Goal: Task Accomplishment & Management: Contribute content

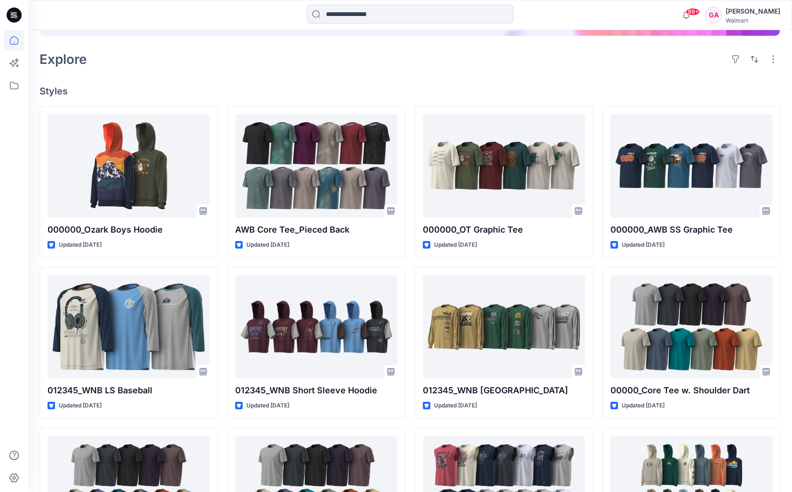
scroll to position [188, 0]
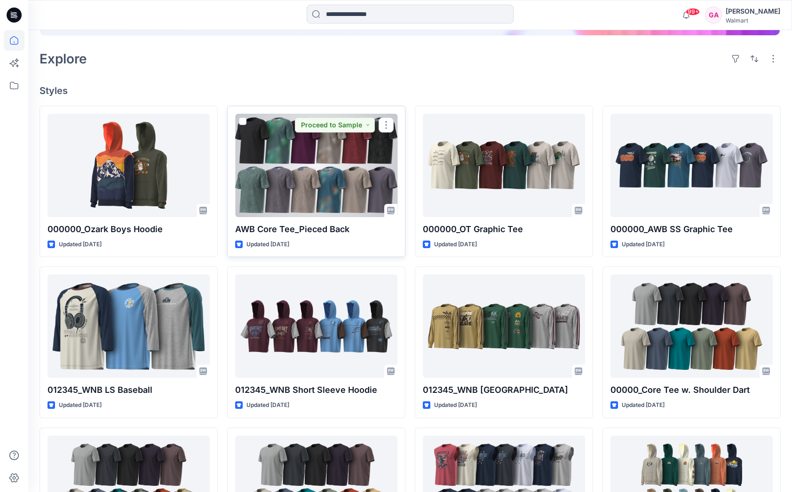
click at [308, 169] on div at bounding box center [316, 165] width 162 height 103
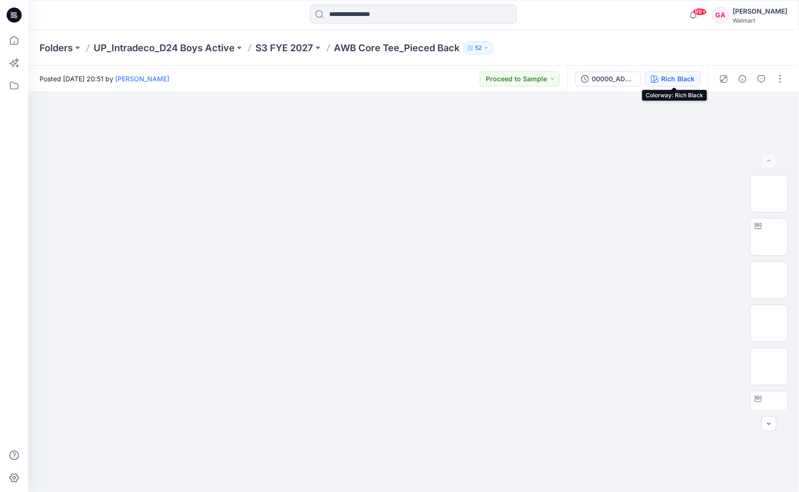
click at [684, 76] on div "Rich Black" at bounding box center [677, 79] width 33 height 10
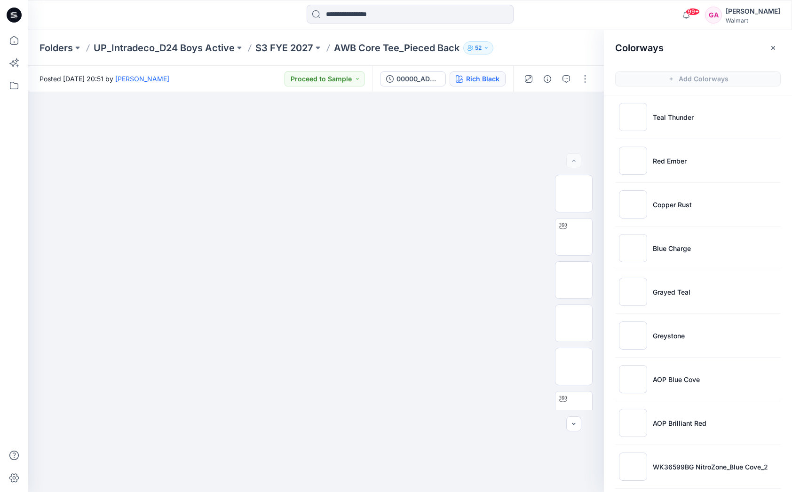
scroll to position [621, 0]
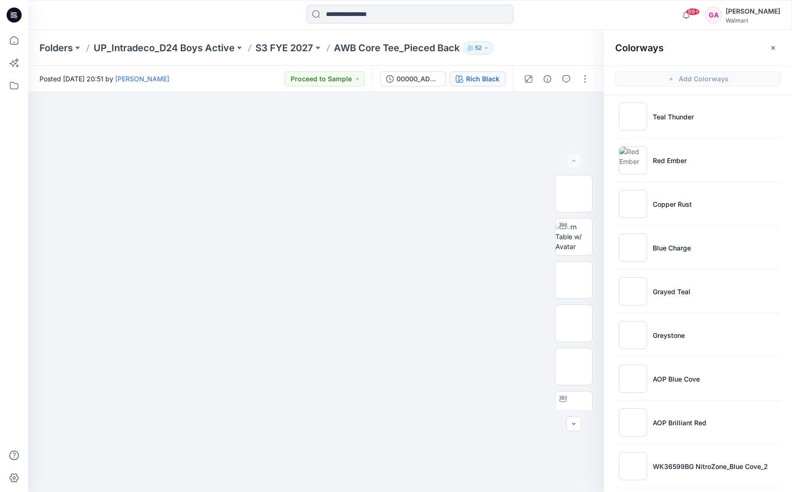
scroll to position [574, 0]
click at [573, 467] on div at bounding box center [319, 292] width 583 height 400
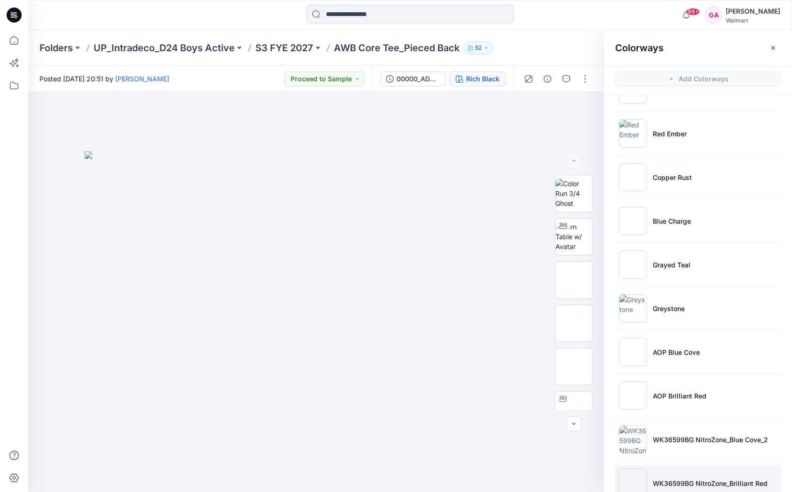
scroll to position [621, 0]
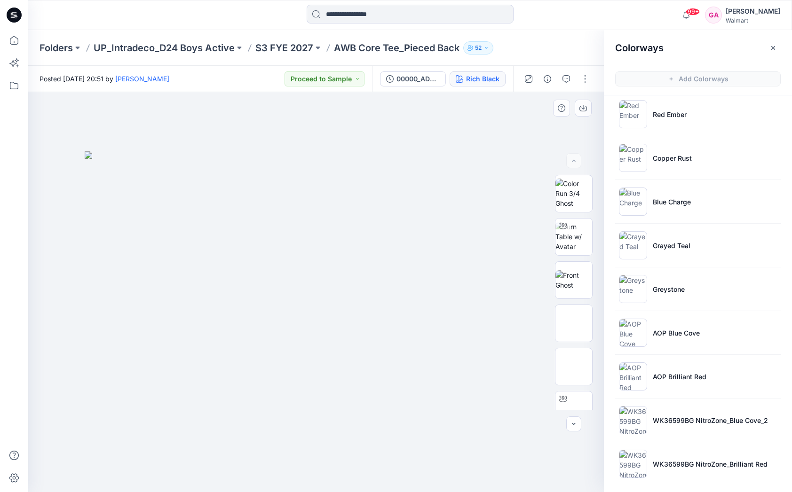
click at [368, 470] on div at bounding box center [319, 292] width 583 height 400
click at [12, 44] on icon at bounding box center [14, 40] width 21 height 21
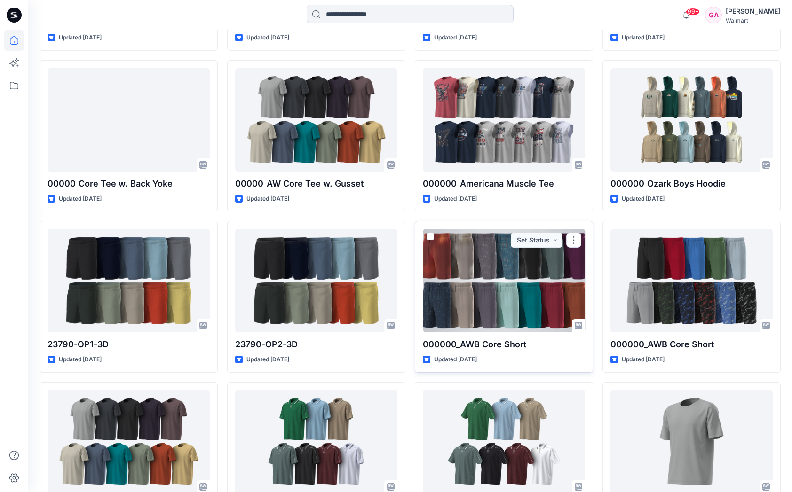
scroll to position [554, 0]
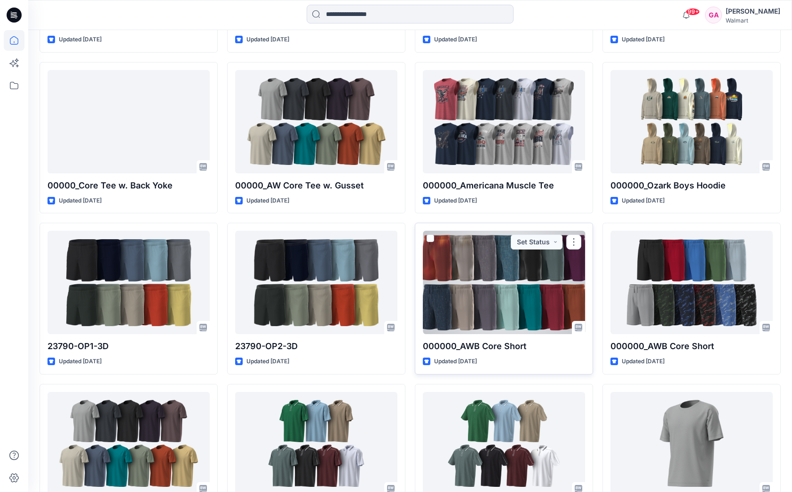
click at [512, 280] on div at bounding box center [504, 282] width 162 height 103
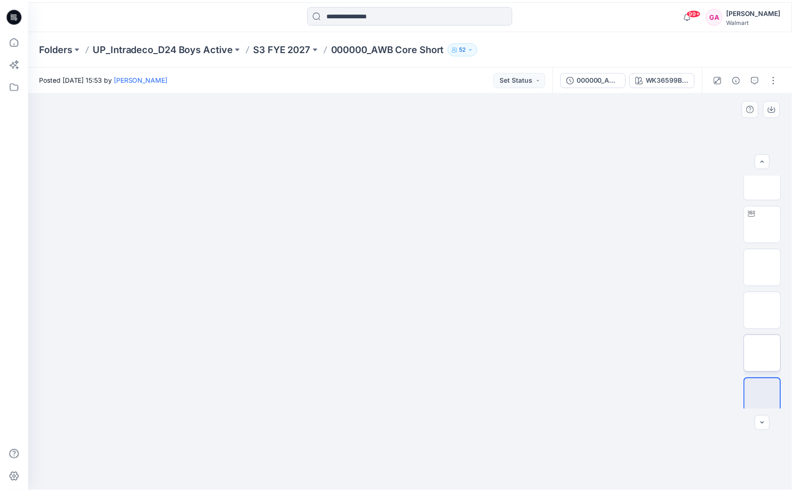
scroll to position [235, 0]
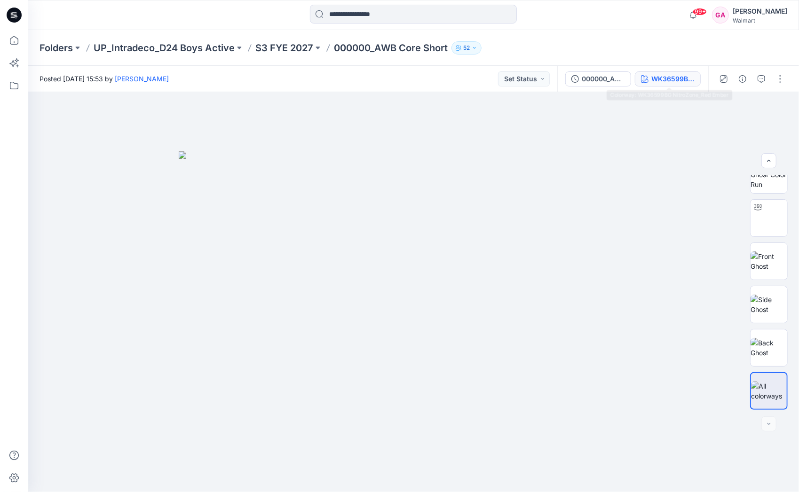
click at [680, 79] on div "WK36599BG NitroZone_Red Ember" at bounding box center [672, 79] width 43 height 10
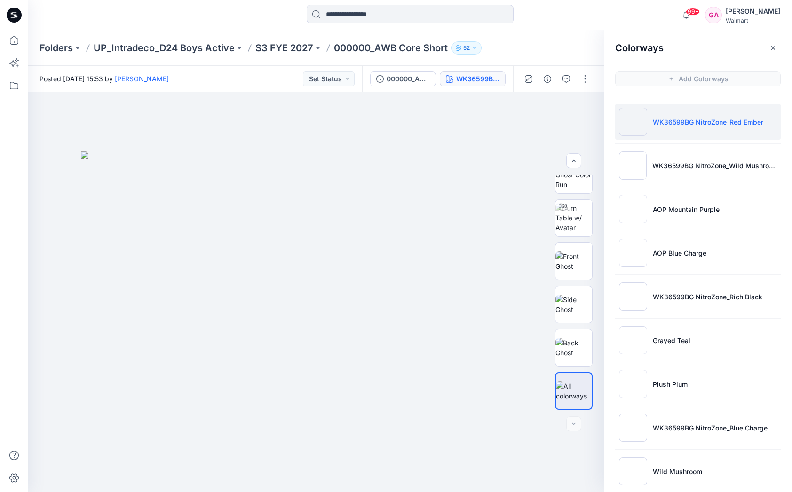
scroll to position [0, 0]
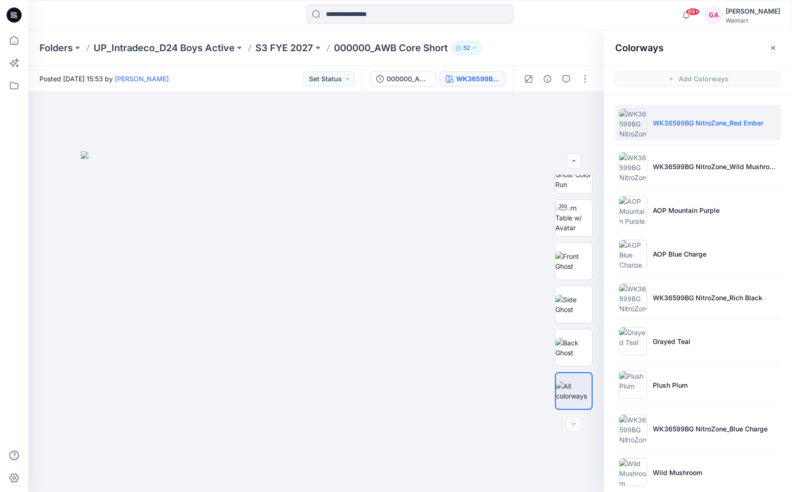
click at [553, 45] on div "Folders UP_Intradeco_D24 Boys Active S3 FYE 2027 000000_AWB Core Short 52" at bounding box center [373, 47] width 668 height 13
drag, startPoint x: 12, startPoint y: 38, endPoint x: 20, endPoint y: 39, distance: 8.5
click at [12, 38] on icon at bounding box center [14, 40] width 21 height 21
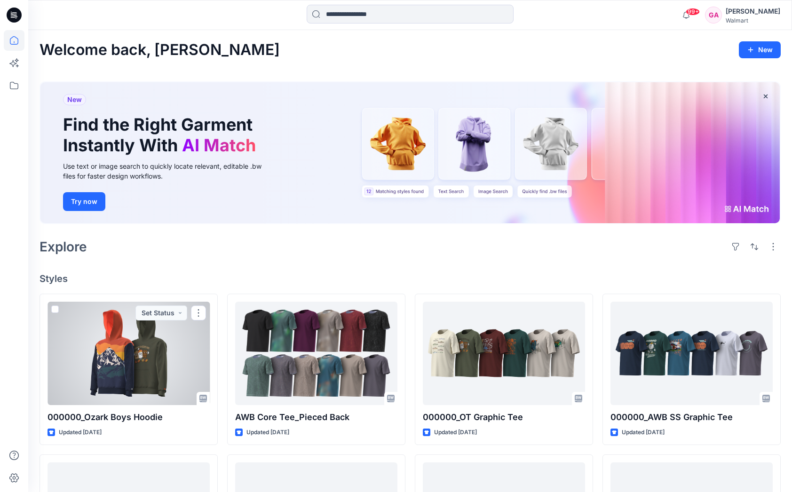
click at [148, 383] on div at bounding box center [128, 353] width 162 height 103
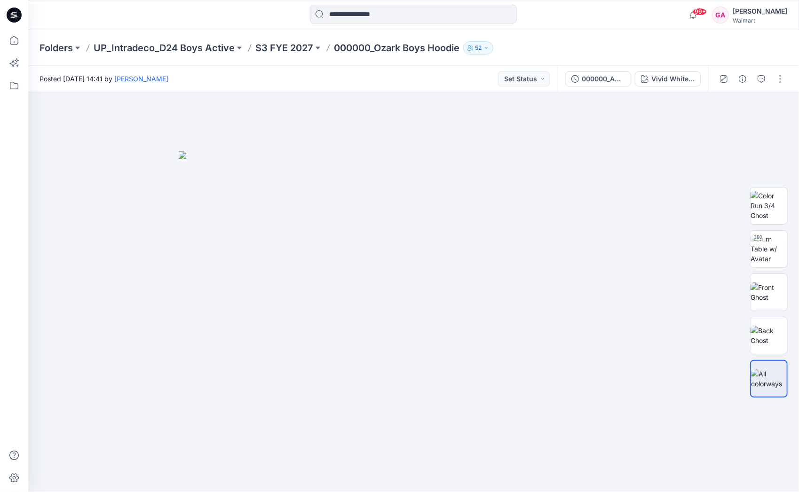
click at [196, 19] on div at bounding box center [124, 15] width 193 height 21
click at [12, 35] on icon at bounding box center [14, 40] width 21 height 21
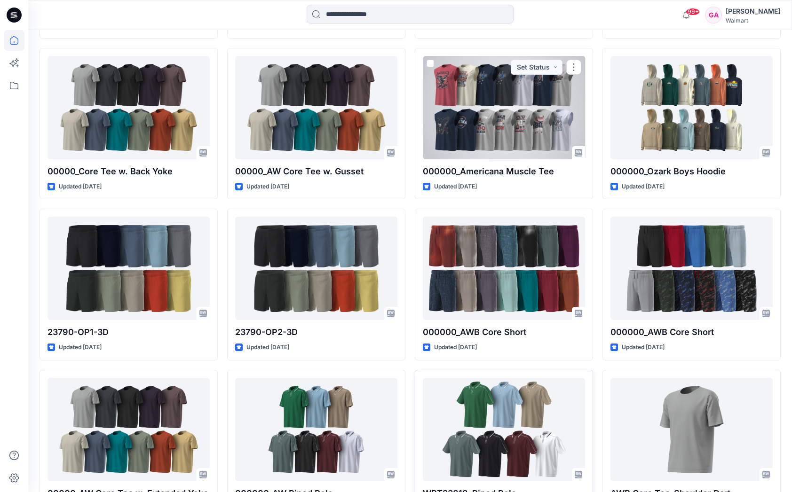
scroll to position [658, 0]
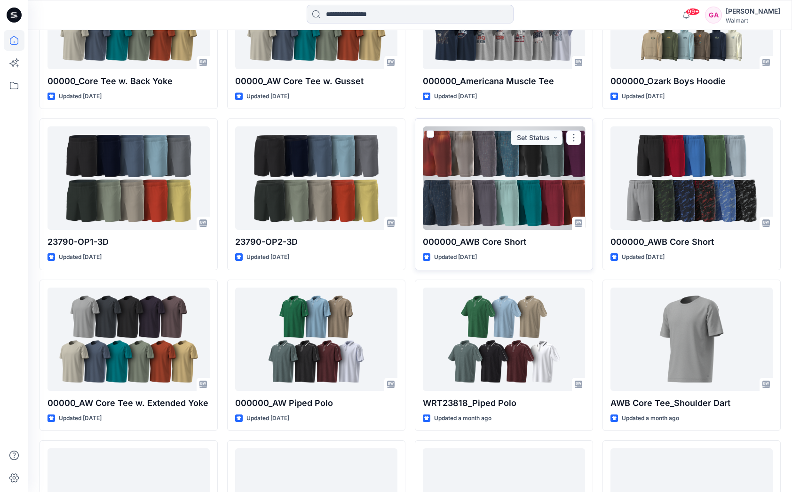
click at [510, 151] on div at bounding box center [504, 177] width 162 height 103
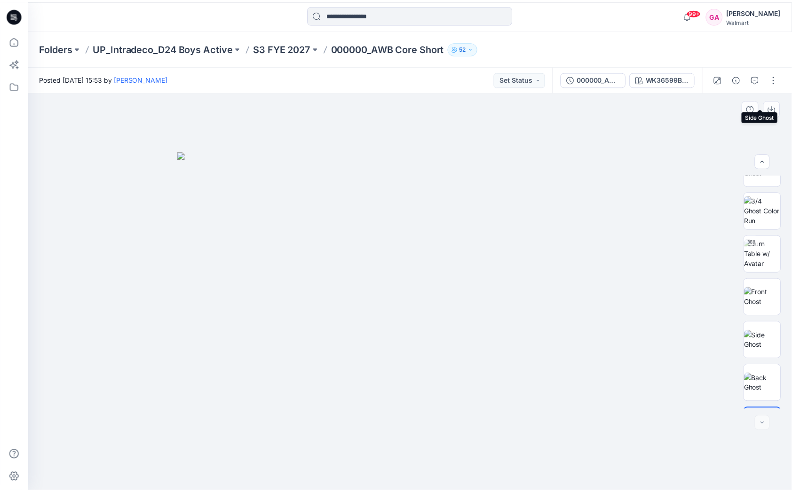
scroll to position [235, 0]
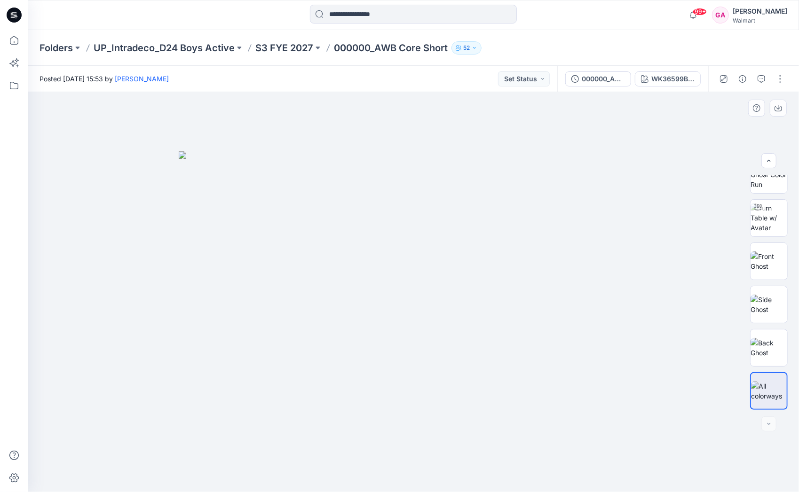
drag, startPoint x: 104, startPoint y: 213, endPoint x: 106, endPoint y: 202, distance: 11.4
click at [104, 213] on div at bounding box center [413, 292] width 771 height 400
click at [15, 45] on icon at bounding box center [14, 40] width 8 height 8
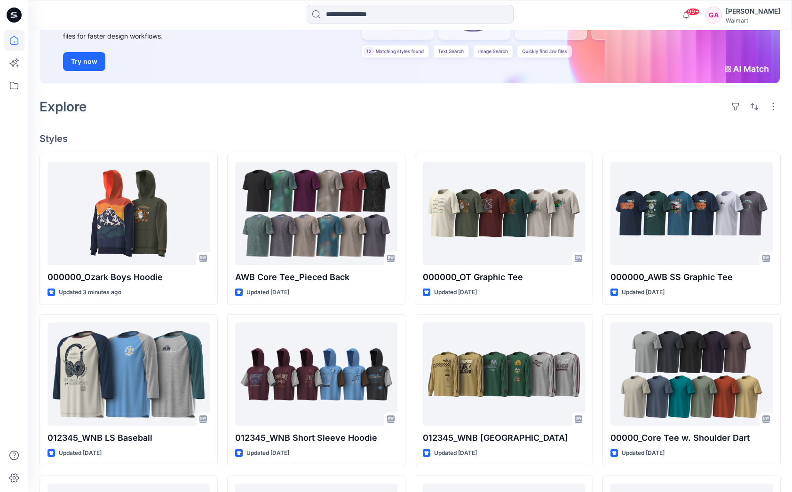
scroll to position [141, 0]
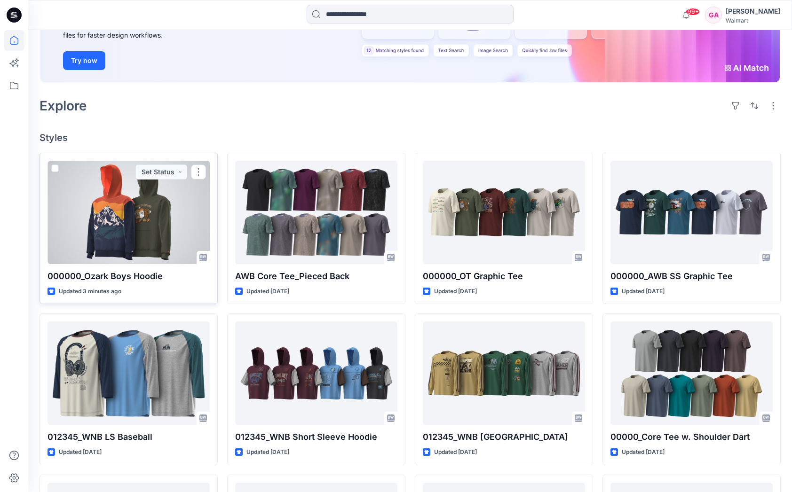
click at [148, 207] on div at bounding box center [128, 212] width 162 height 103
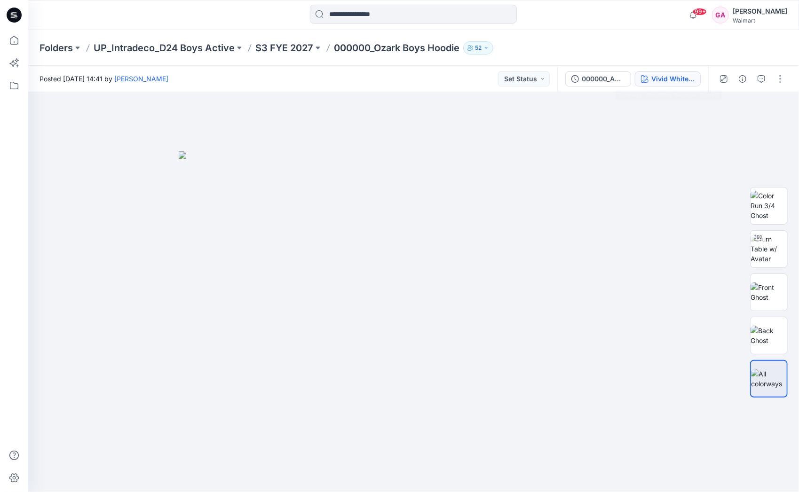
click at [671, 80] on div "Vivid White-Mountain Scene 2" at bounding box center [672, 79] width 43 height 10
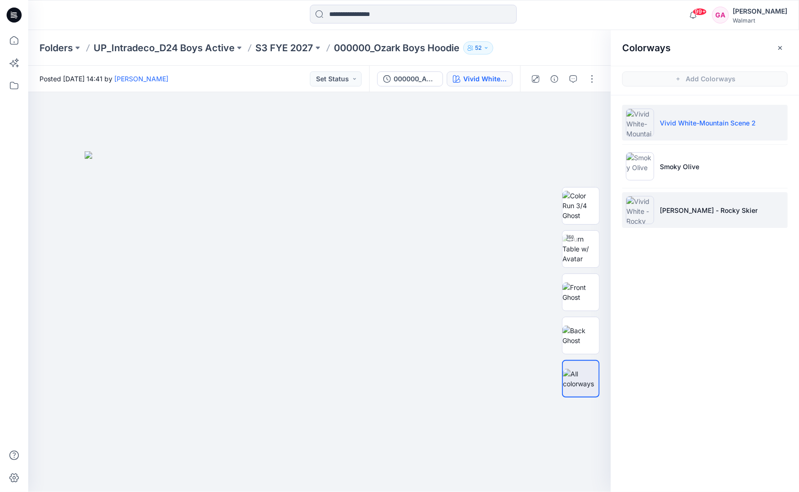
click at [689, 210] on p "Vivid White - Rocky Skier" at bounding box center [709, 210] width 98 height 10
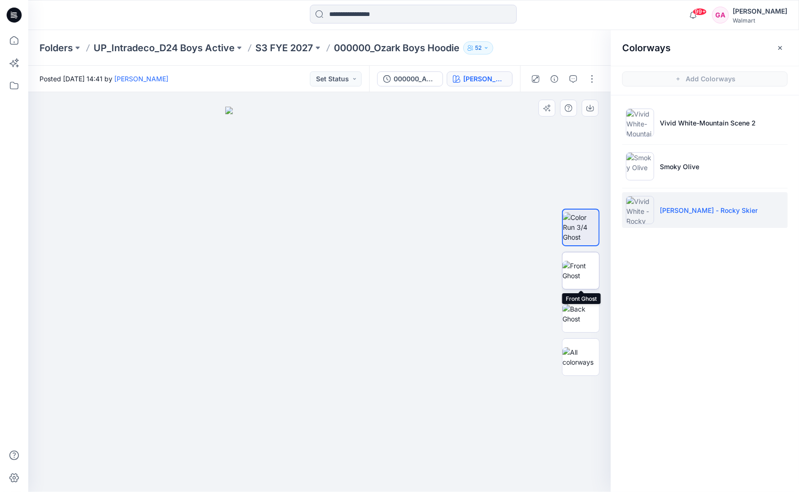
click at [576, 261] on img at bounding box center [580, 271] width 37 height 20
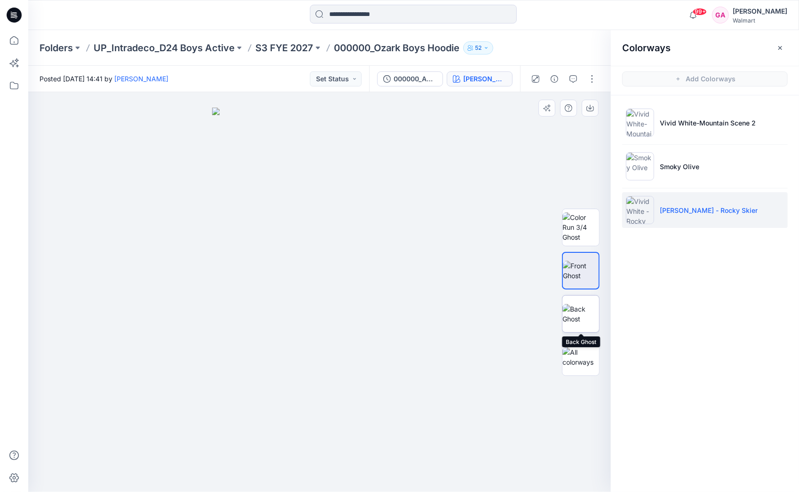
click at [582, 309] on img at bounding box center [580, 314] width 37 height 20
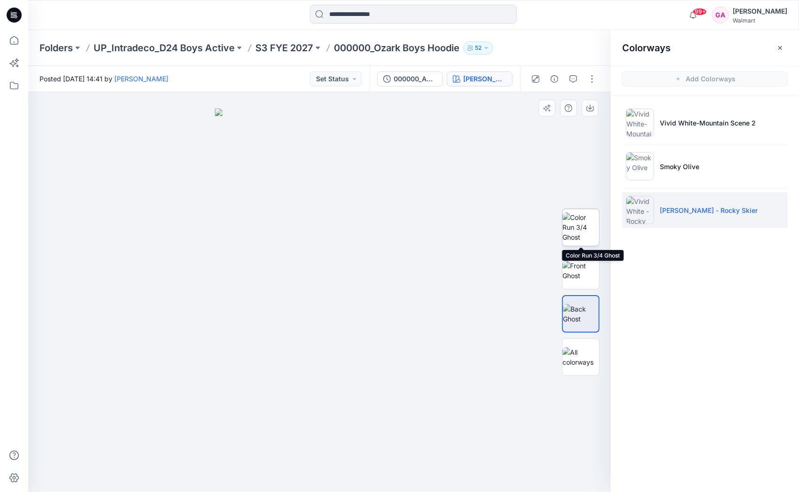
click at [590, 221] on img at bounding box center [580, 228] width 37 height 30
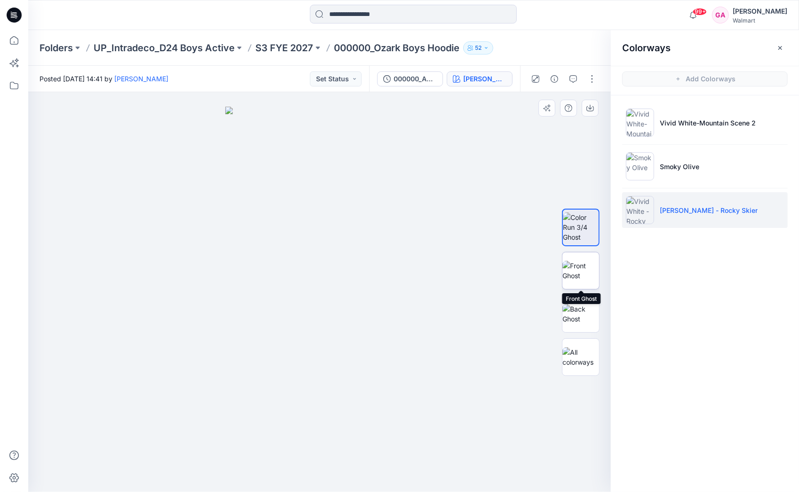
click at [587, 268] on img at bounding box center [580, 271] width 37 height 20
click at [595, 79] on button "button" at bounding box center [591, 78] width 15 height 15
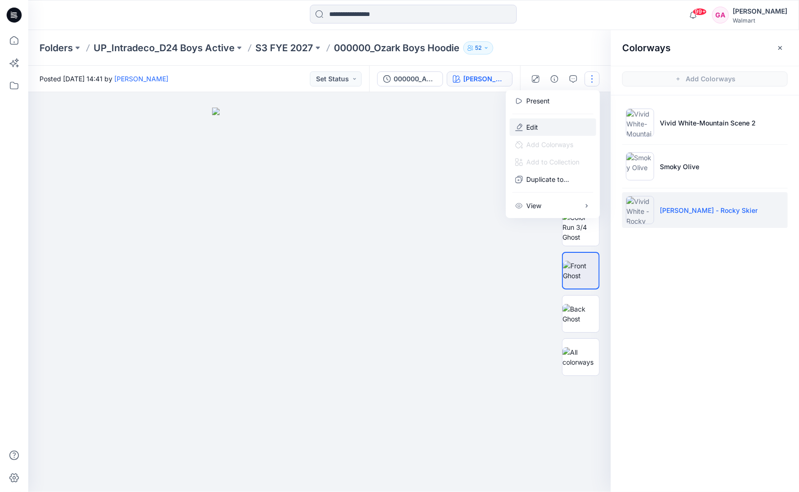
click at [542, 125] on button "Edit" at bounding box center [553, 126] width 87 height 17
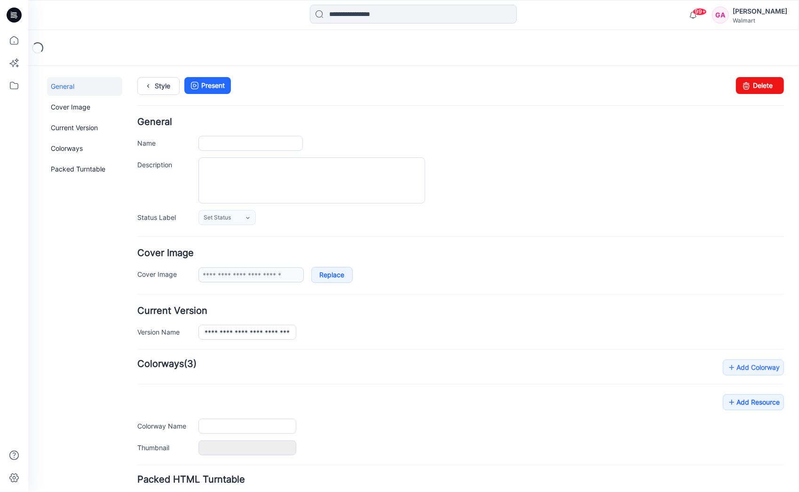
type input "**********"
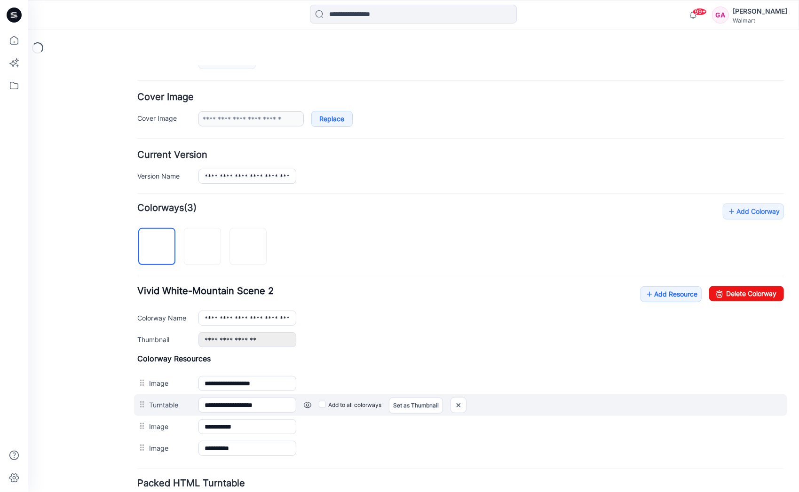
scroll to position [227, 0]
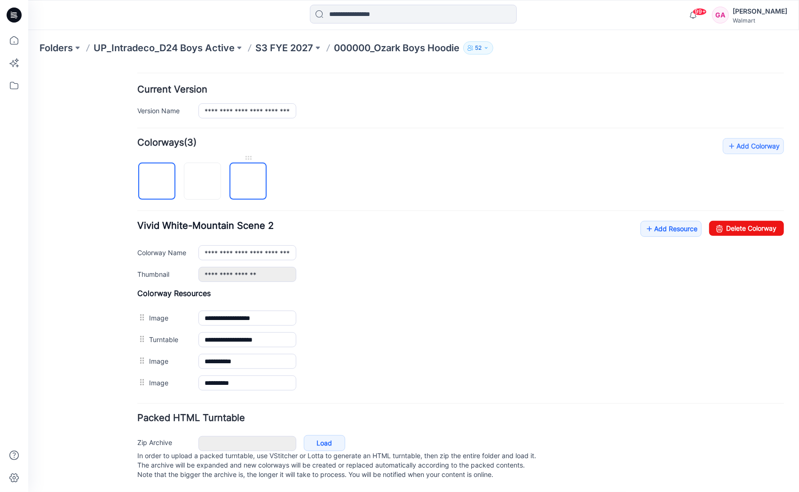
click at [248, 181] on img at bounding box center [248, 181] width 0 height 0
click at [724, 221] on link "Delete Colorway" at bounding box center [746, 228] width 75 height 15
type input "**********"
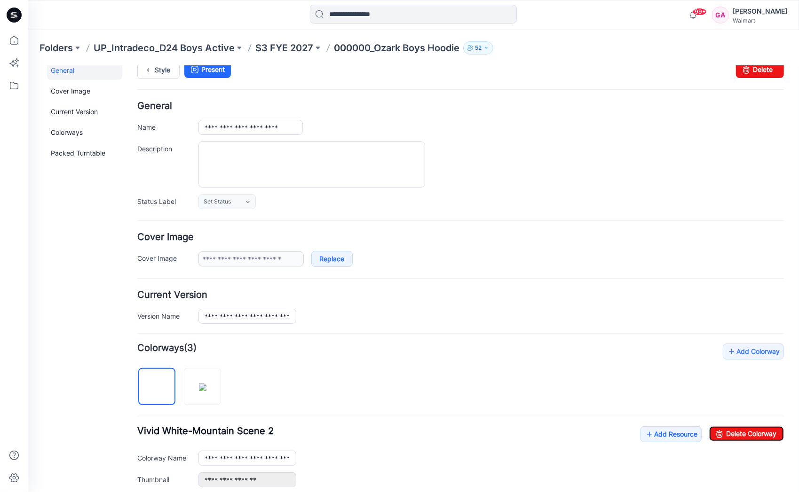
scroll to position [0, 0]
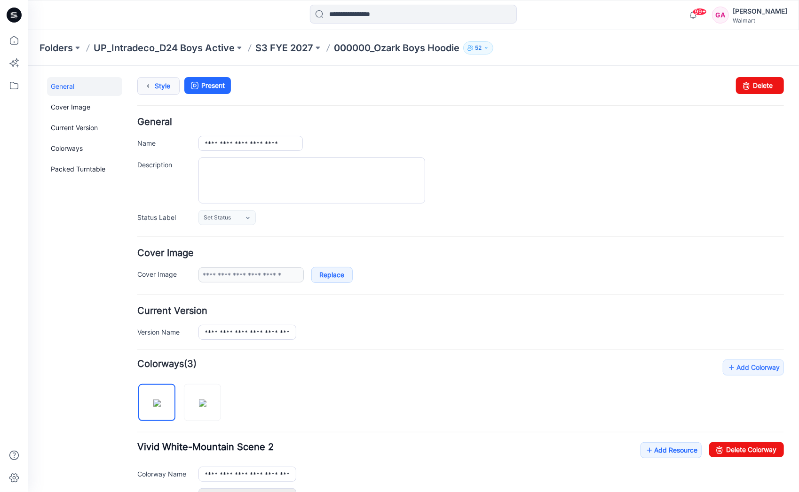
click at [158, 85] on link "Style" at bounding box center [158, 86] width 42 height 18
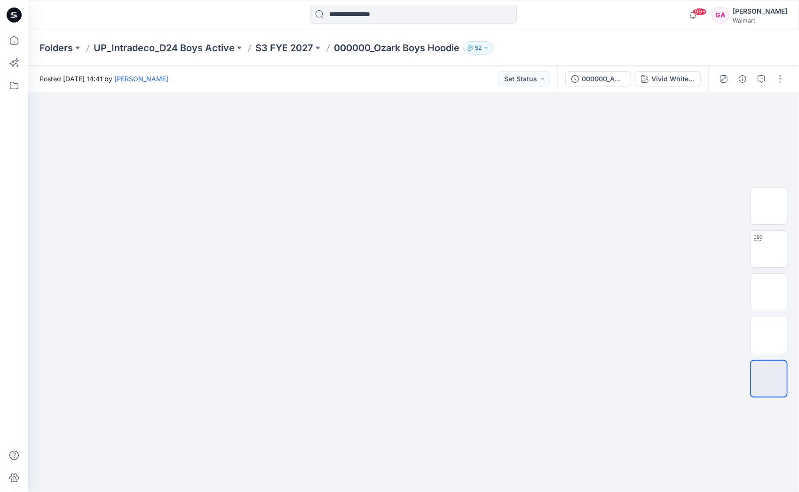
click at [22, 136] on div at bounding box center [14, 261] width 21 height 462
click at [16, 41] on icon at bounding box center [14, 40] width 21 height 21
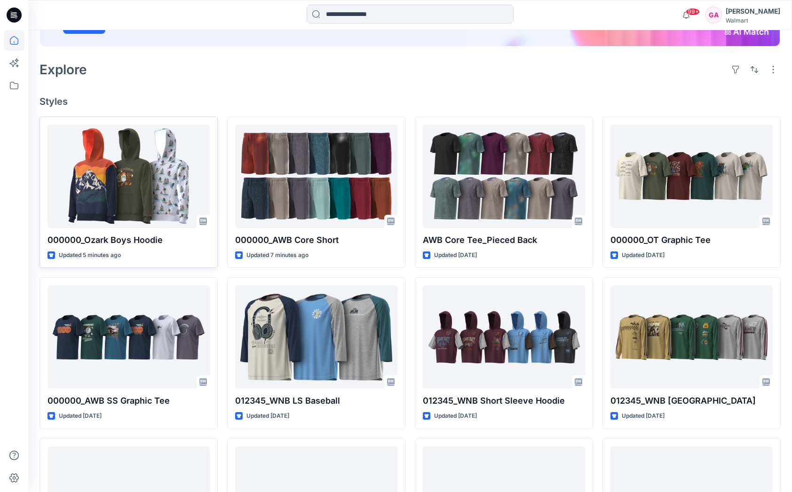
scroll to position [188, 0]
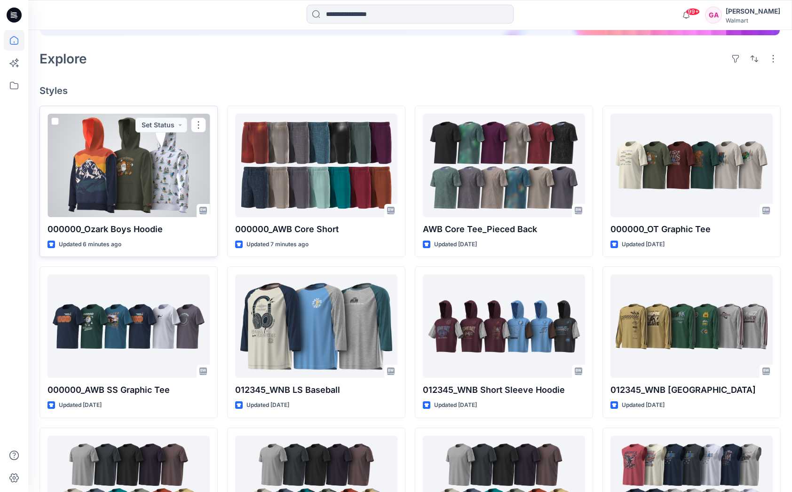
click at [157, 154] on div at bounding box center [128, 165] width 162 height 103
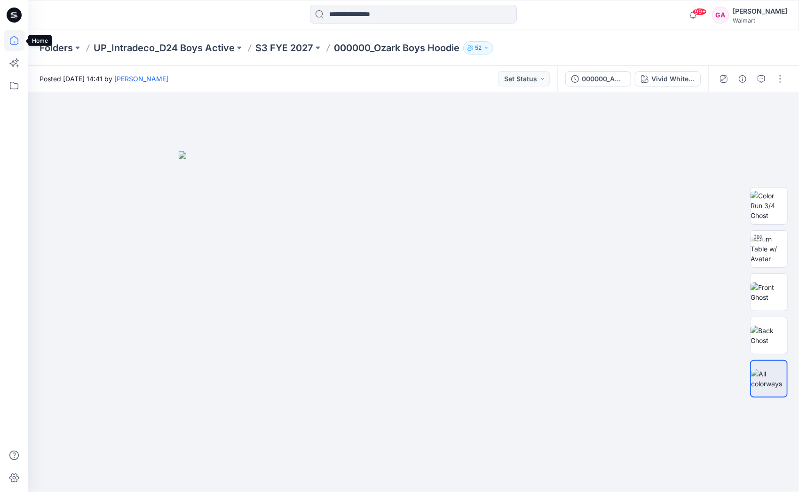
click at [12, 39] on icon at bounding box center [14, 40] width 21 height 21
click at [662, 69] on div "000000_ADM_Ozark Boys Hoodie Vivid White-Mountain Scene 2" at bounding box center [632, 79] width 151 height 26
click at [662, 71] on div "000000_ADM_Ozark Boys Hoodie Vivid White-Mountain Scene 2" at bounding box center [632, 79] width 151 height 26
click at [661, 78] on div "Vivid White-Mountain Scene 2" at bounding box center [672, 79] width 43 height 10
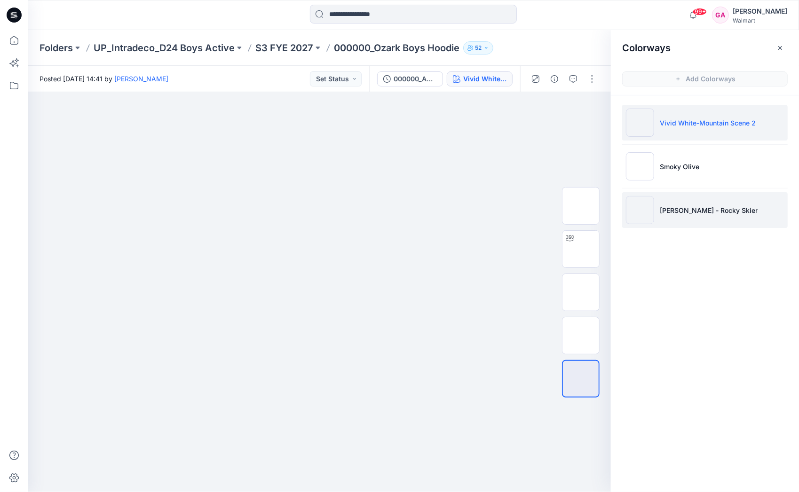
click at [692, 213] on p "[PERSON_NAME] - Rocky Skier" at bounding box center [709, 210] width 98 height 10
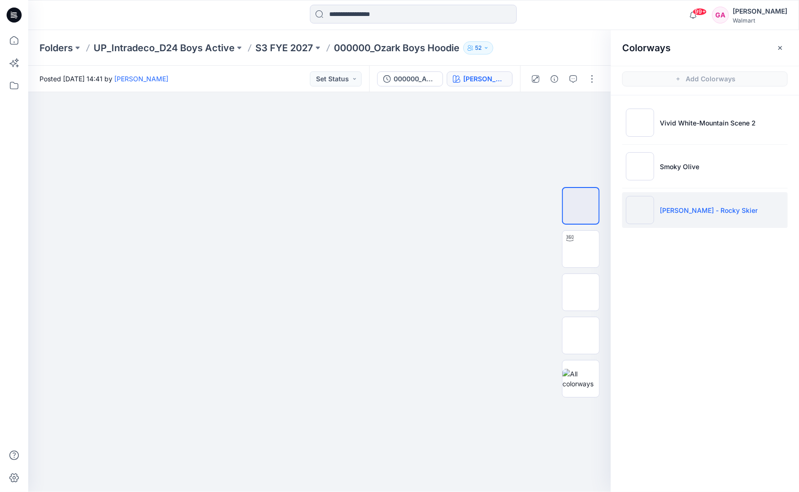
drag, startPoint x: 181, startPoint y: 22, endPoint x: 157, endPoint y: 24, distance: 24.6
click at [181, 22] on div at bounding box center [124, 15] width 193 height 21
click at [14, 43] on icon at bounding box center [14, 42] width 0 height 2
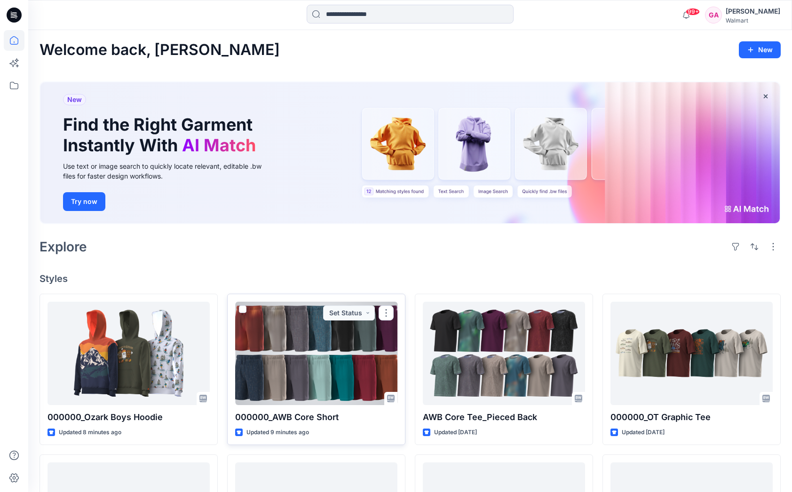
click at [320, 388] on div at bounding box center [316, 353] width 162 height 103
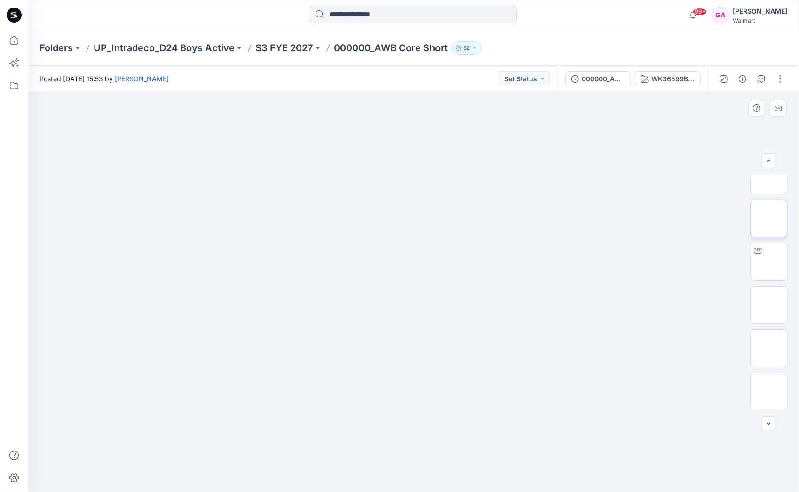
scroll to position [188, 0]
click at [649, 9] on div "99+ Notifications Your style 000000_Ozark Boys Hoodie is ready 6 minutes ago Yo…" at bounding box center [413, 15] width 770 height 21
click at [14, 37] on icon at bounding box center [14, 40] width 21 height 21
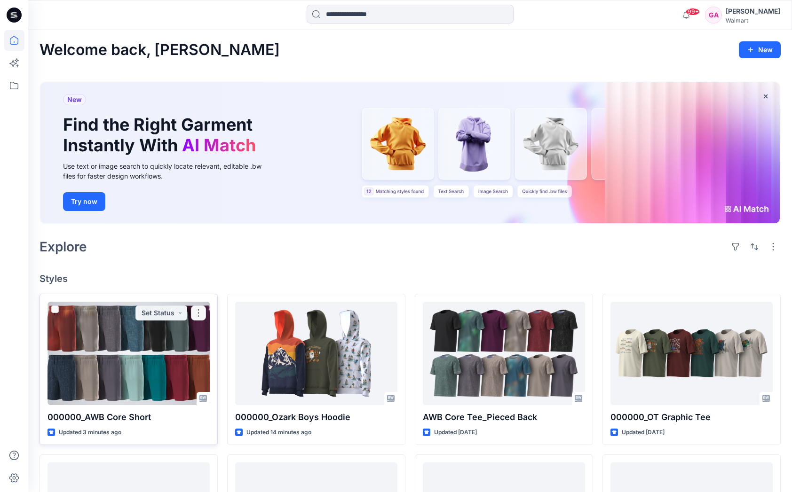
click at [132, 322] on div at bounding box center [128, 353] width 162 height 103
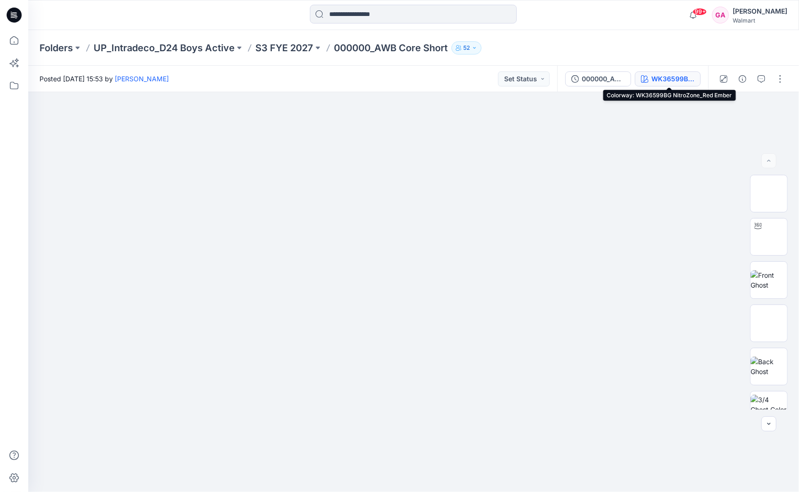
click at [668, 83] on div "WK36599BG NitroZone_Red Ember" at bounding box center [672, 79] width 43 height 10
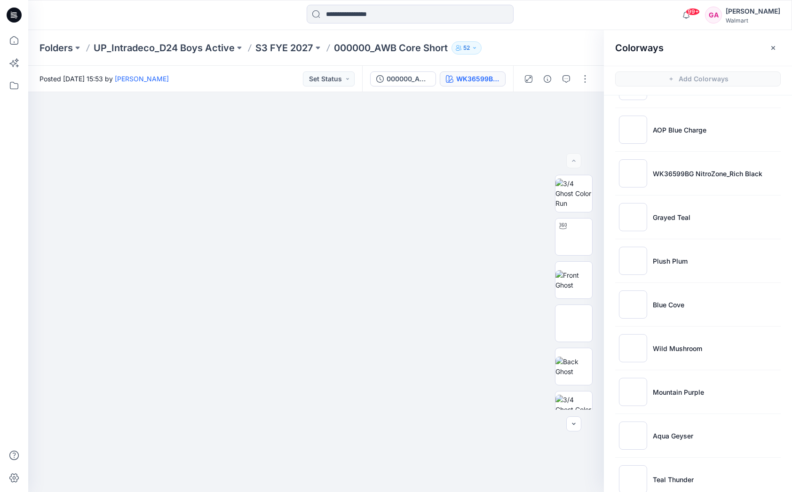
scroll to position [56, 0]
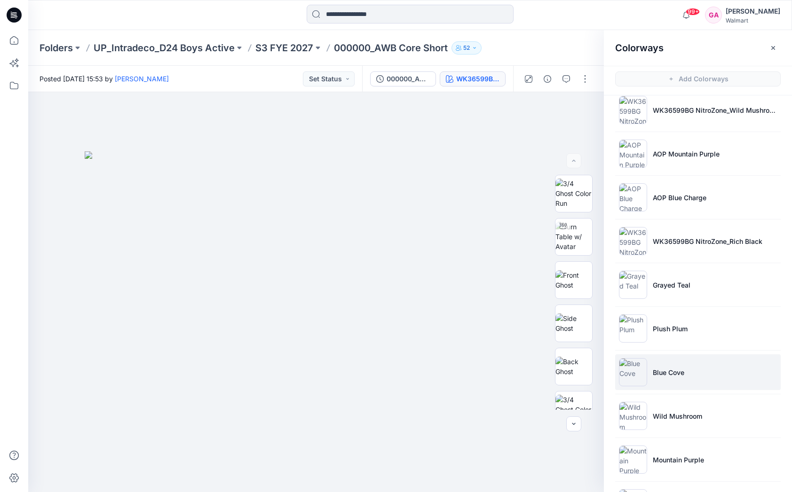
click at [683, 368] on p "Blue Cove" at bounding box center [669, 373] width 32 height 10
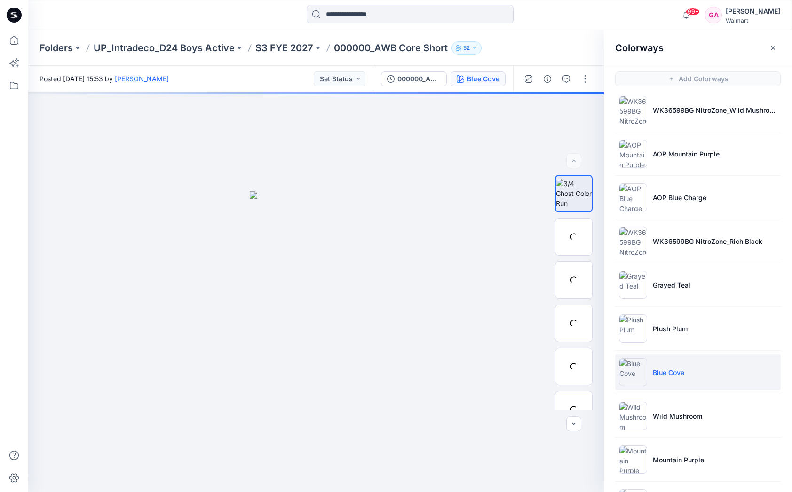
click at [667, 374] on p "Blue Cove" at bounding box center [669, 373] width 32 height 10
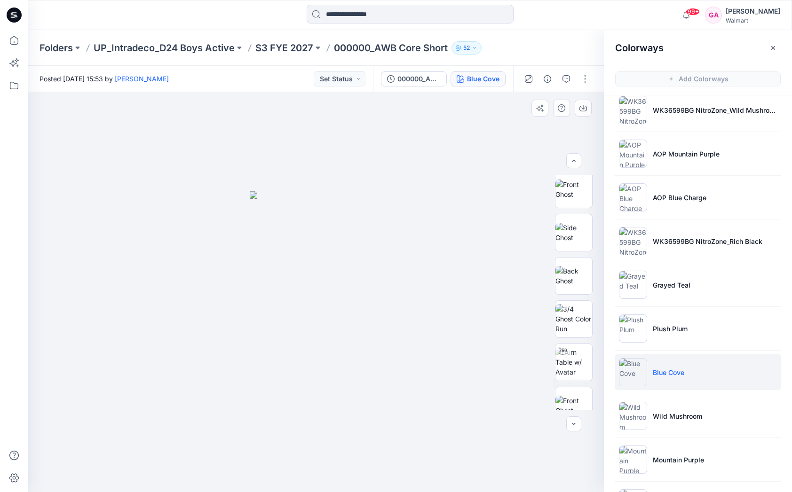
scroll to position [141, 0]
click at [578, 268] on img at bounding box center [573, 269] width 37 height 30
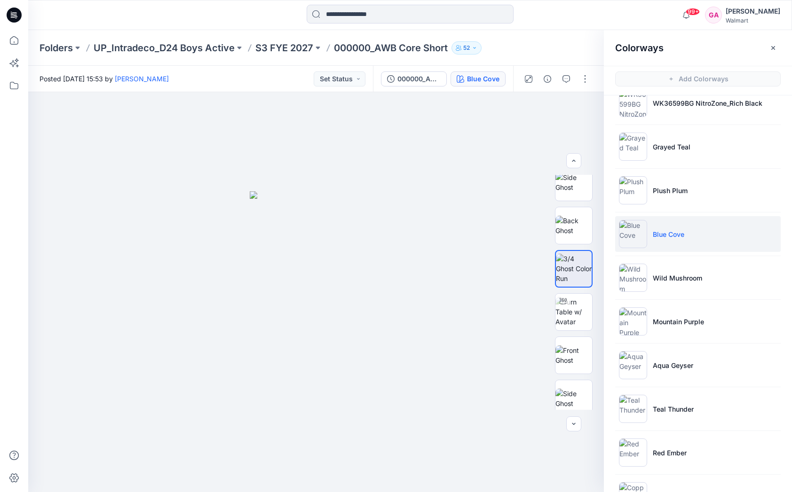
scroll to position [0, 0]
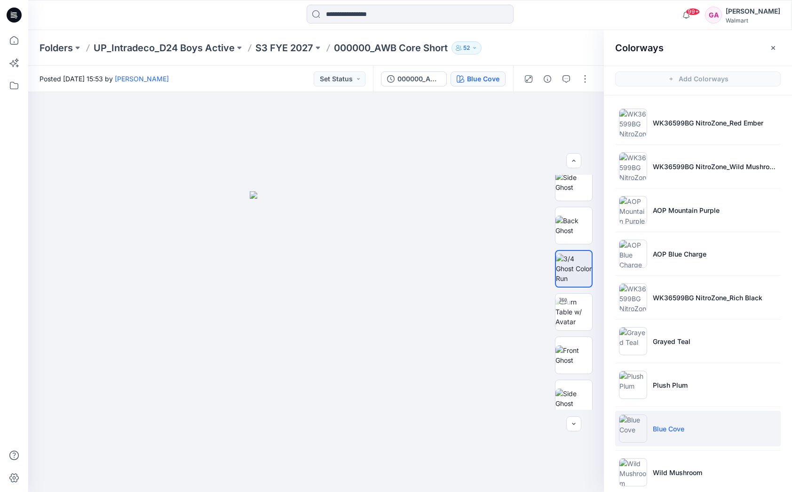
click at [543, 47] on div "Folders UP_Intradeco_D24 Boys Active S3 FYE 2027 000000_AWB Core Short 52" at bounding box center [373, 47] width 668 height 13
click at [18, 41] on icon at bounding box center [14, 40] width 8 height 8
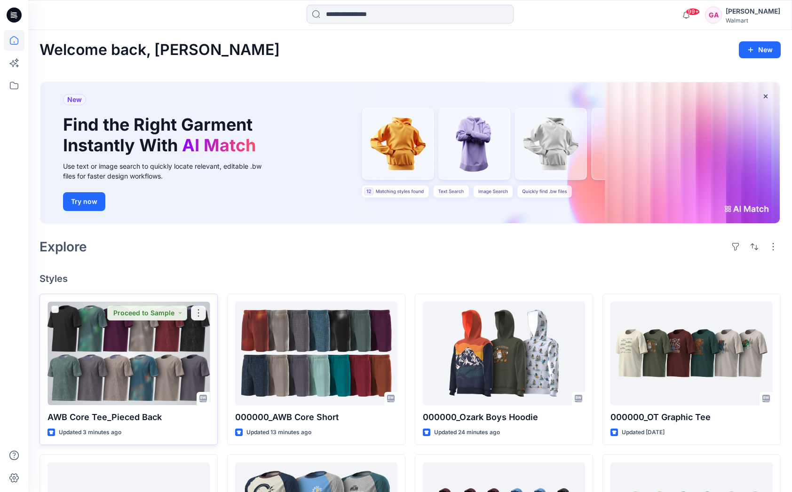
click at [146, 365] on div at bounding box center [128, 353] width 162 height 103
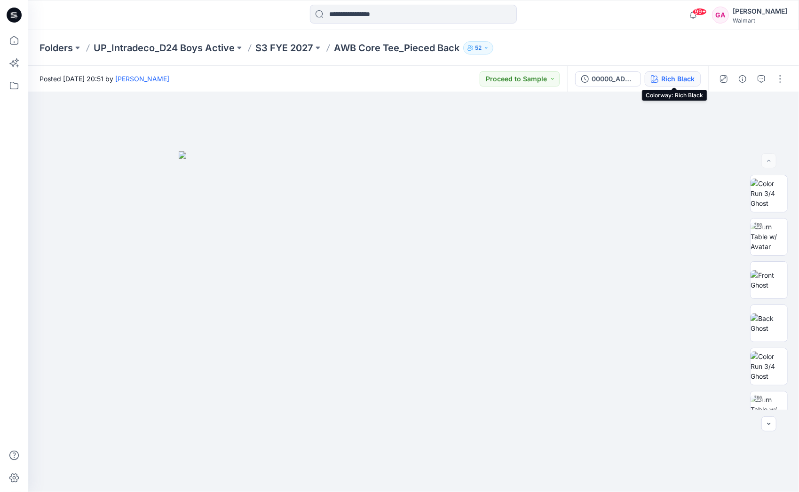
click at [676, 80] on div "Rich Black" at bounding box center [677, 79] width 33 height 10
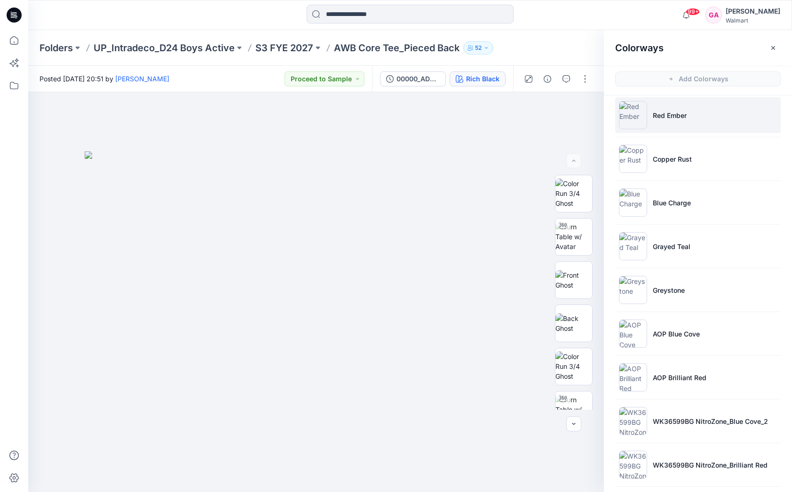
scroll to position [708, 0]
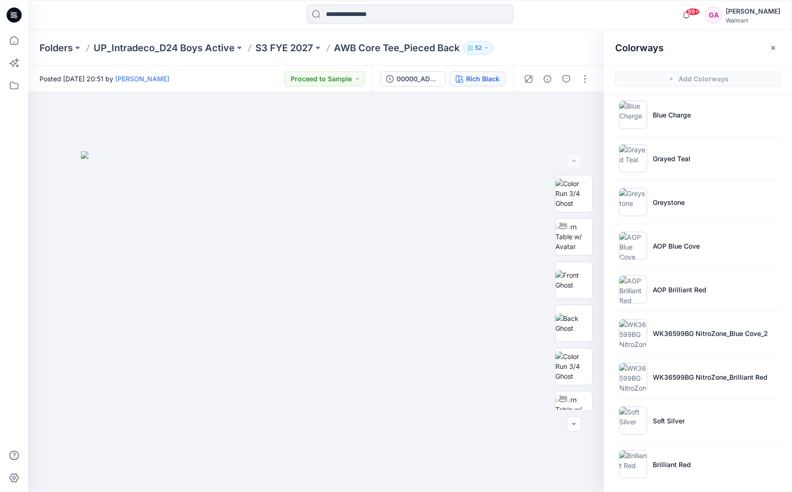
click at [582, 19] on div at bounding box center [410, 15] width 382 height 21
click at [18, 45] on icon at bounding box center [14, 40] width 21 height 21
